Goal: Check status: Check status

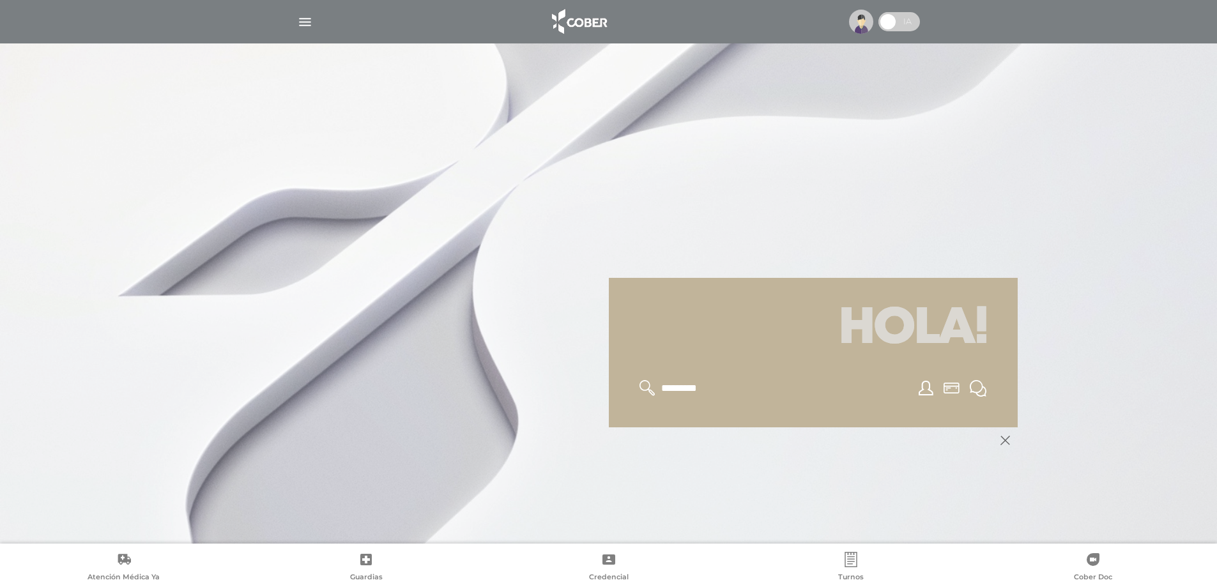
scroll to position [153, 0]
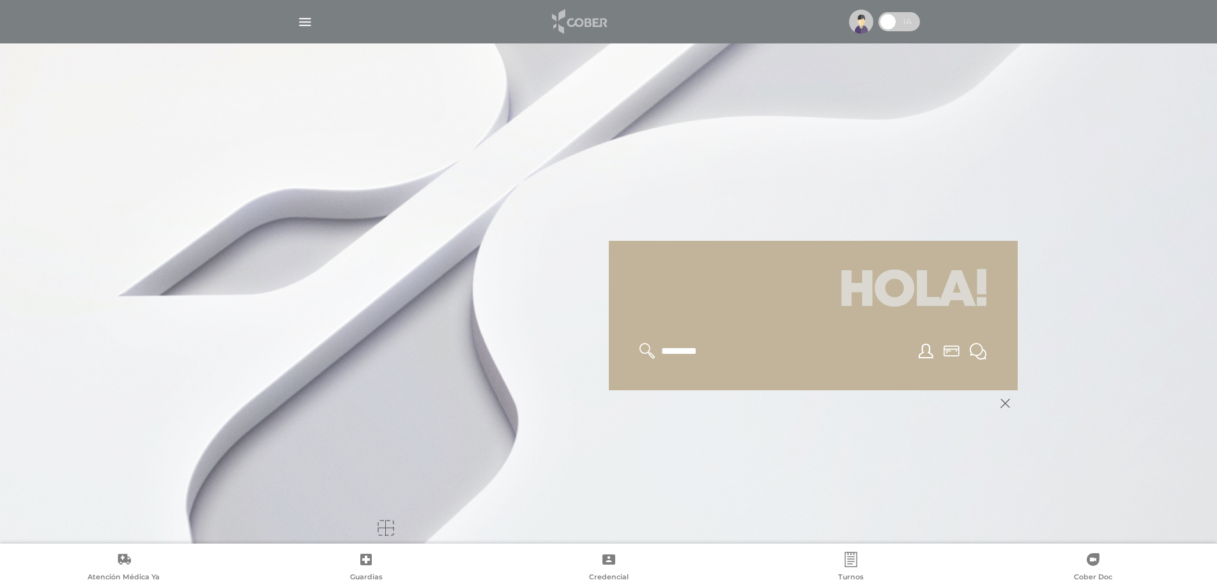
click at [554, 22] on img at bounding box center [578, 21] width 67 height 31
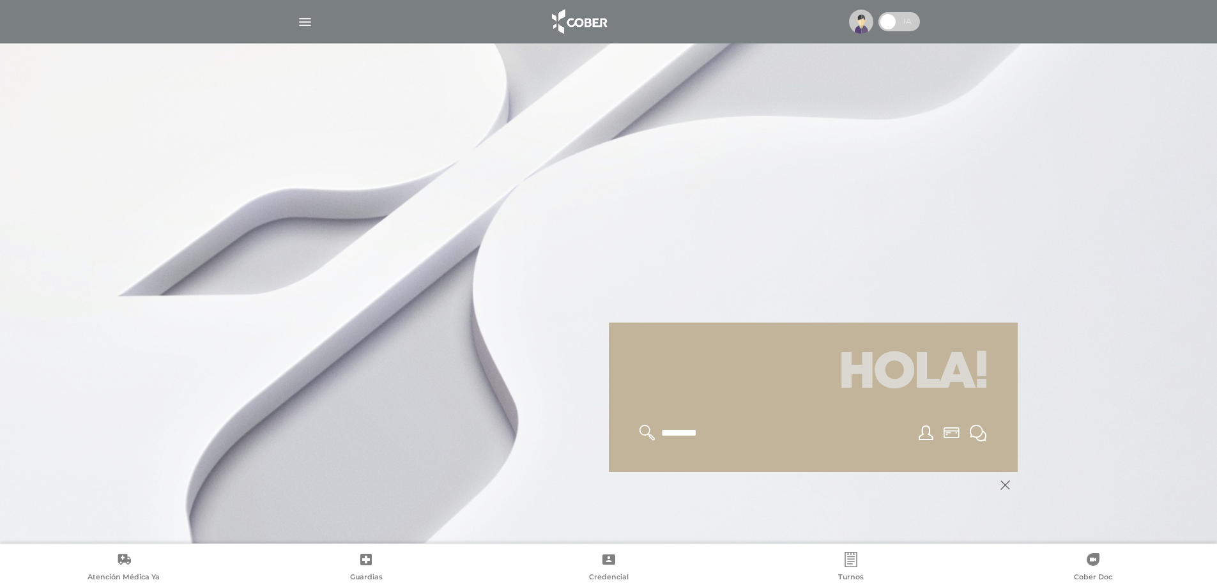
scroll to position [153, 0]
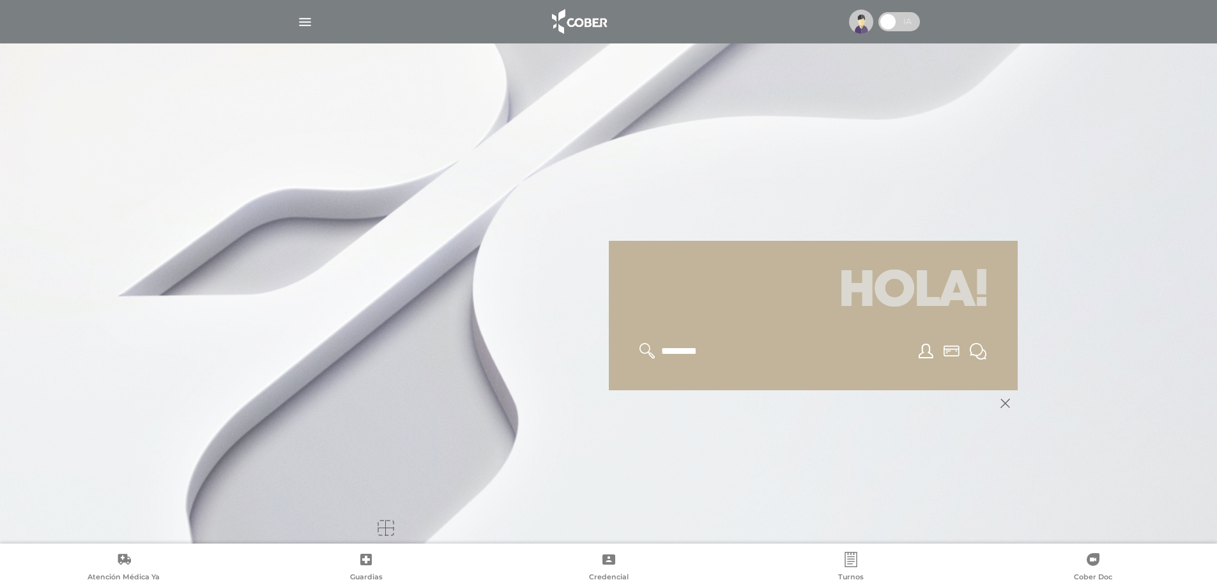
click at [302, 22] on img "button" at bounding box center [305, 22] width 16 height 16
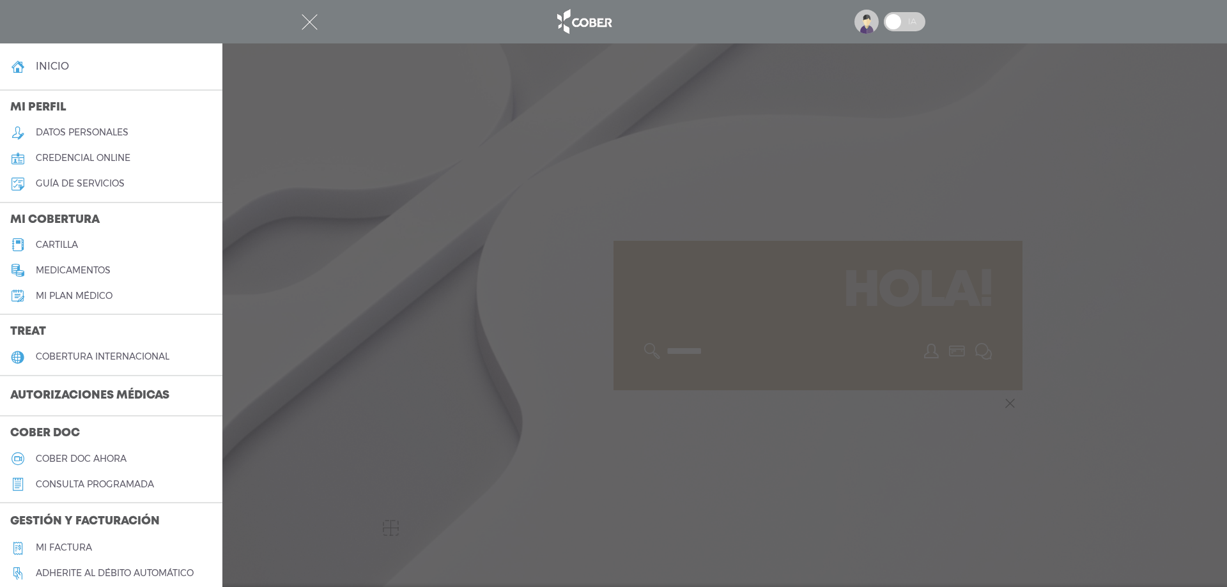
click at [156, 394] on h3 "Autorizaciones médicas" at bounding box center [90, 396] width 180 height 24
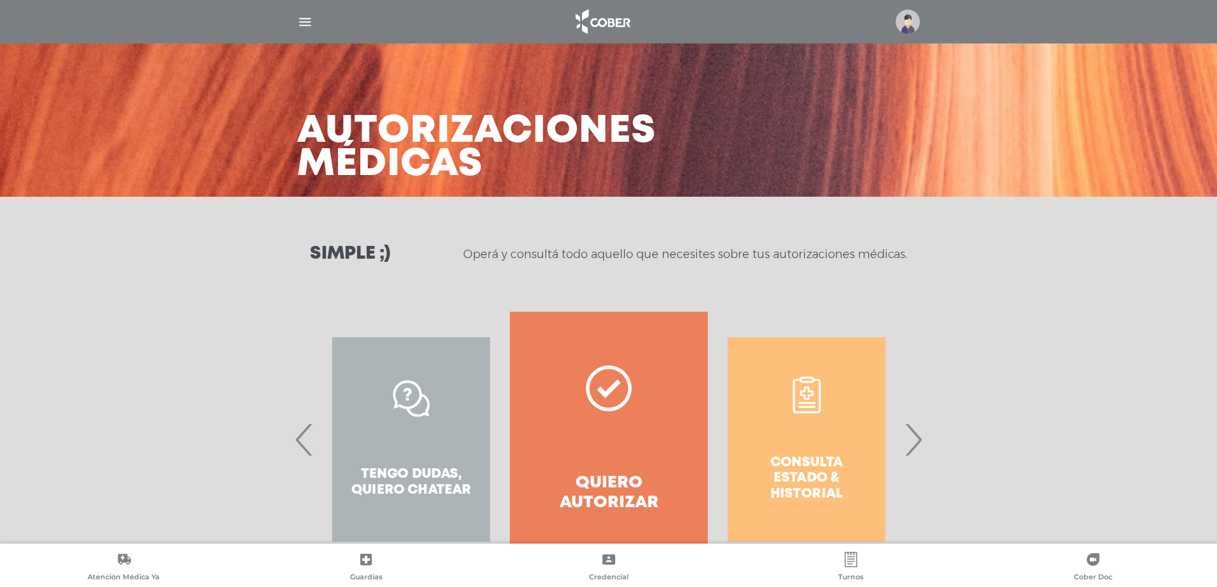
click at [912, 442] on span "›" at bounding box center [913, 439] width 25 height 69
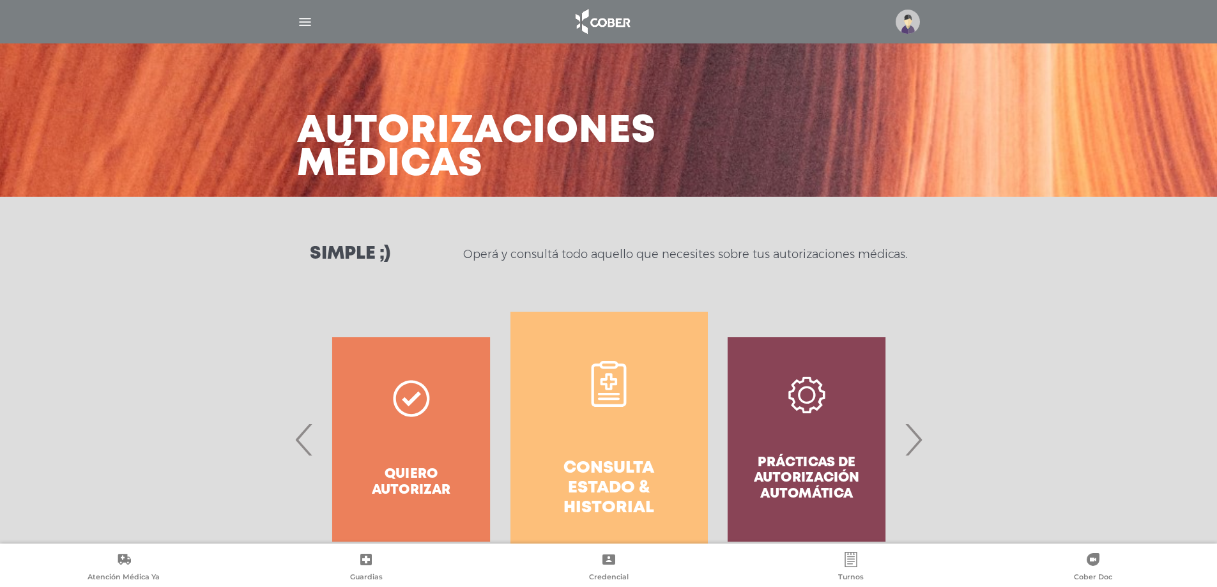
click at [606, 456] on link "Consulta estado & historial" at bounding box center [608, 440] width 197 height 256
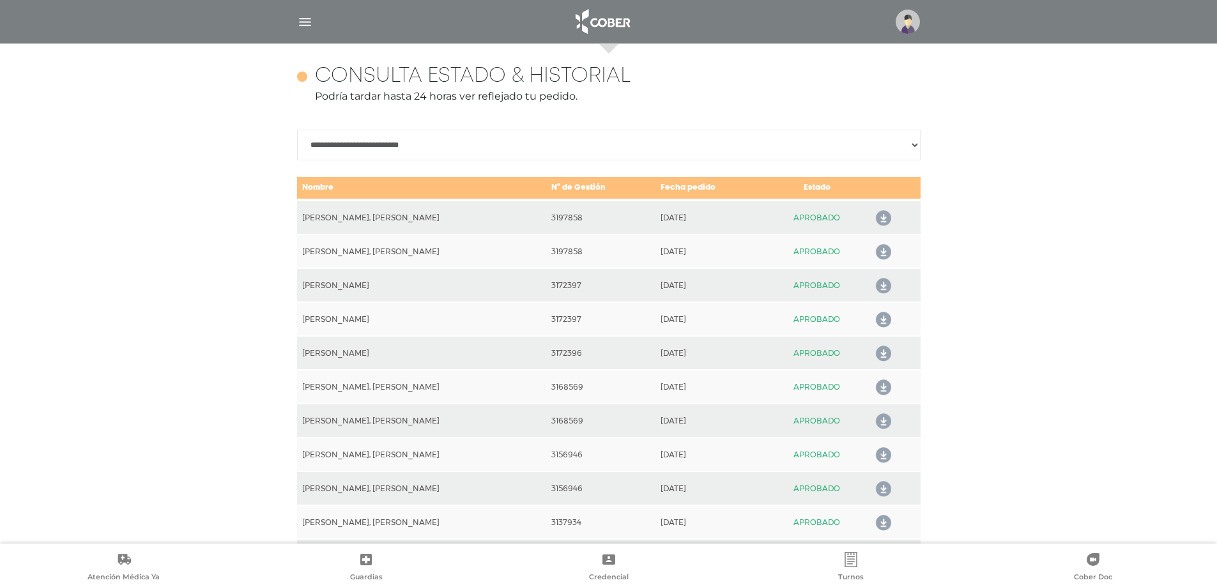
scroll to position [567, 0]
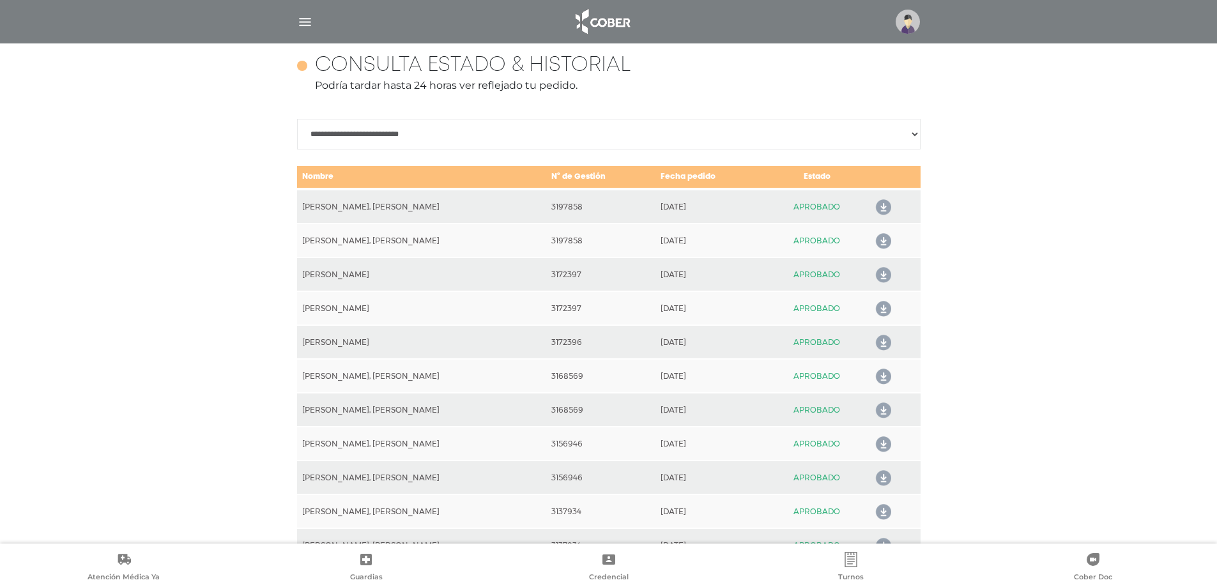
click at [880, 209] on icon at bounding box center [881, 207] width 20 height 20
